Goal: Task Accomplishment & Management: Manage account settings

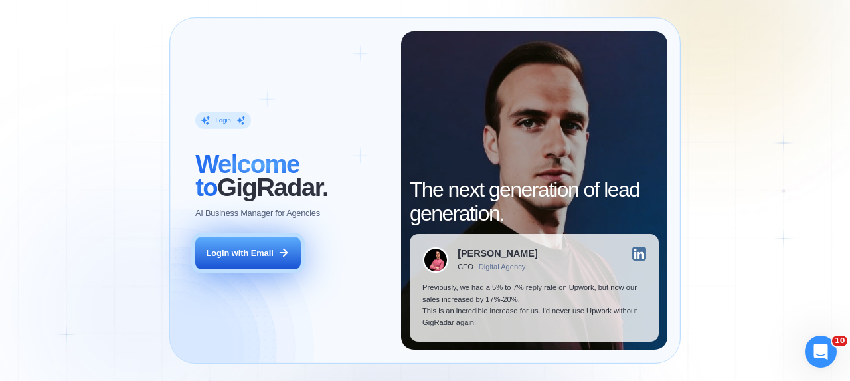
click at [264, 258] on button "Login with Email" at bounding box center [247, 252] width 105 height 33
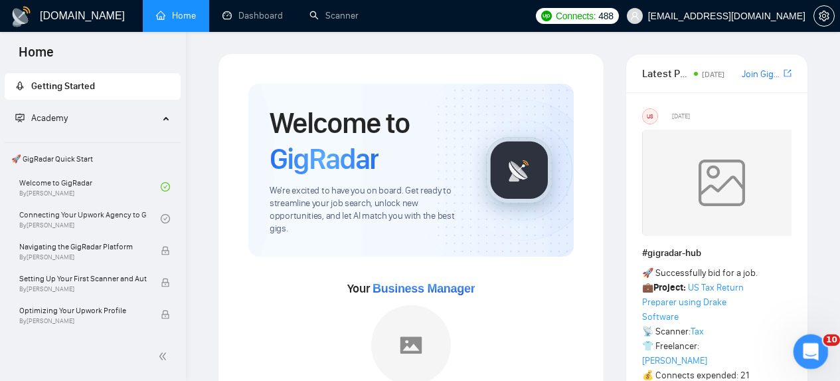
click at [812, 349] on icon "Открыть службу сообщений Intercom" at bounding box center [809, 350] width 22 height 22
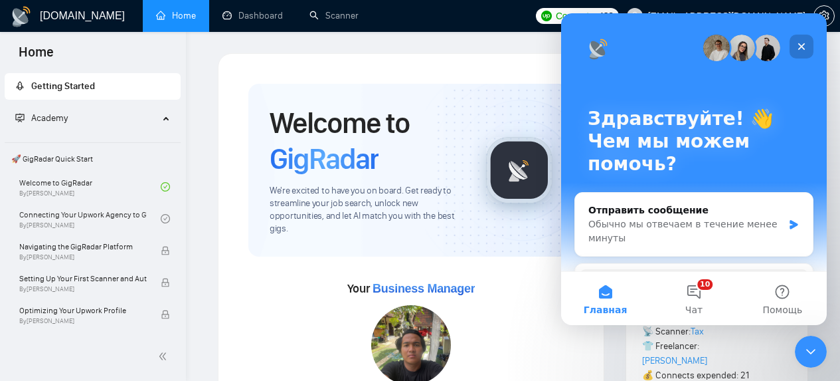
click at [802, 46] on icon "Закрыть" at bounding box center [801, 46] width 7 height 7
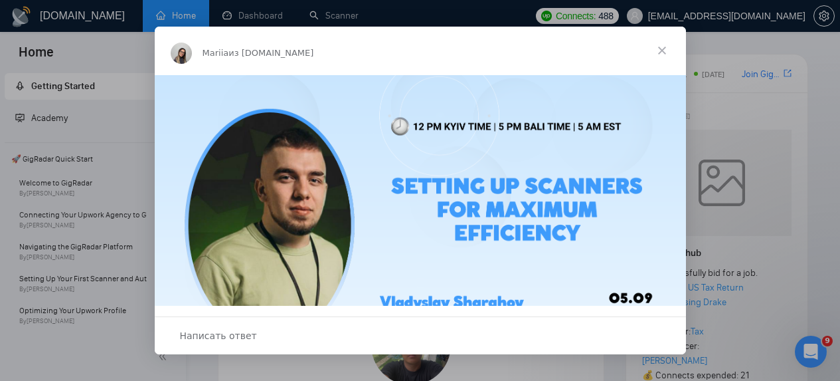
click at [664, 49] on span "Закрыть" at bounding box center [662, 51] width 48 height 48
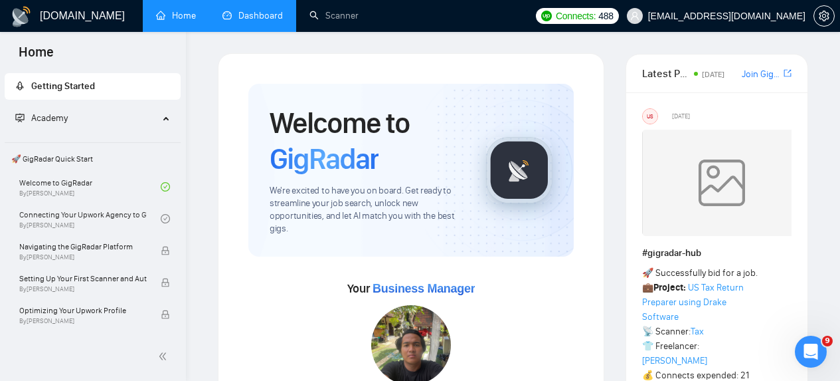
click at [248, 16] on link "Dashboard" at bounding box center [253, 15] width 60 height 11
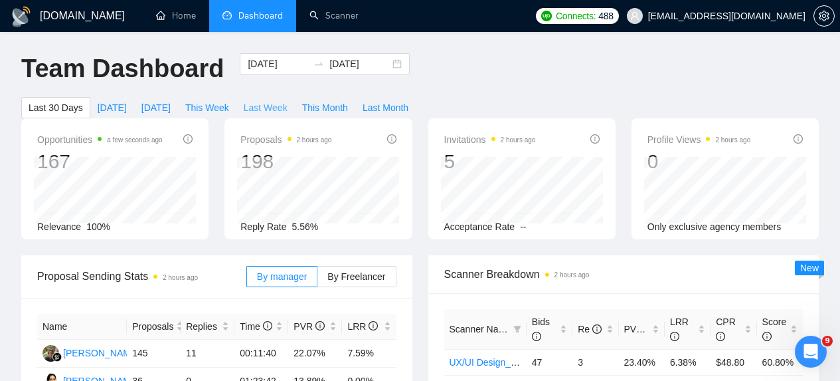
click at [281, 107] on span "Last Week" at bounding box center [266, 107] width 44 height 15
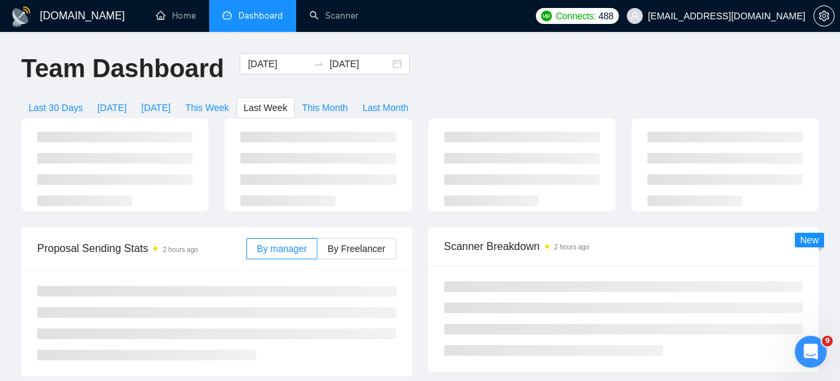
type input "[DATE]"
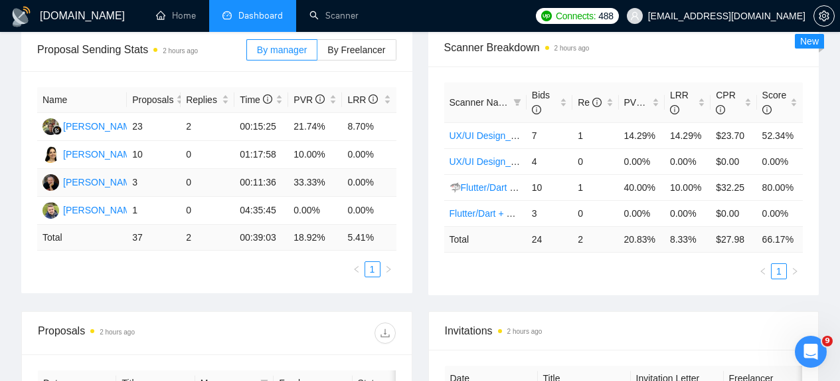
scroll to position [212, 0]
